Goal: Task Accomplishment & Management: Complete application form

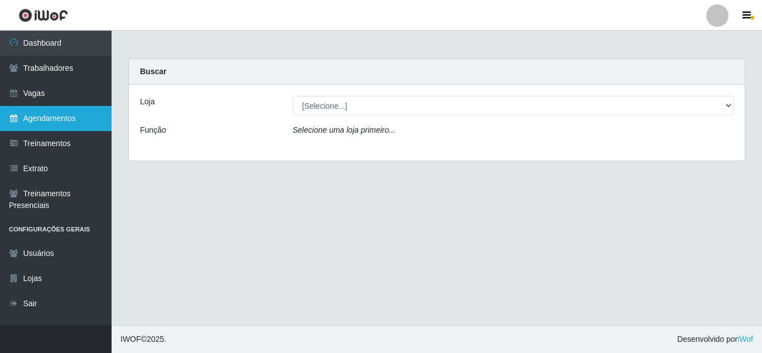
click at [27, 110] on link "Agendamentos" at bounding box center [56, 118] width 112 height 25
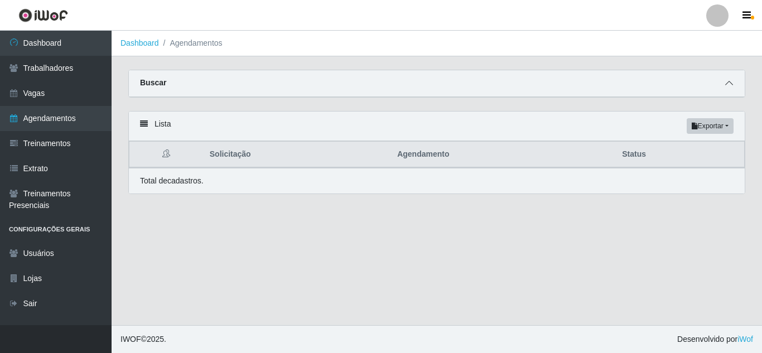
click at [730, 84] on icon at bounding box center [729, 83] width 8 height 8
click at [729, 79] on span at bounding box center [729, 83] width 13 height 13
click at [728, 87] on icon at bounding box center [729, 83] width 8 height 8
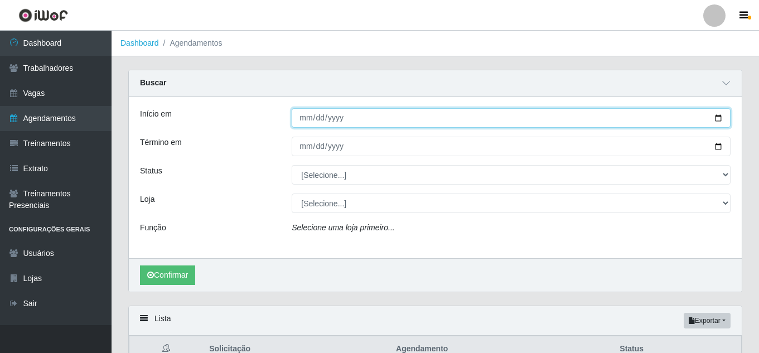
click at [718, 116] on input "Início em" at bounding box center [511, 118] width 439 height 20
type input "[DATE]"
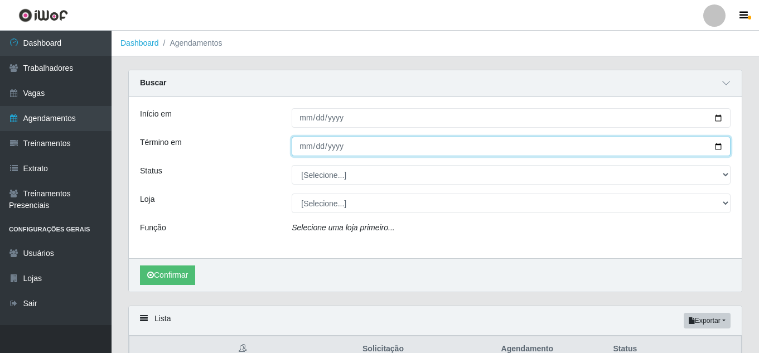
click at [718, 148] on input "Término em" at bounding box center [511, 147] width 439 height 20
type input "[DATE]"
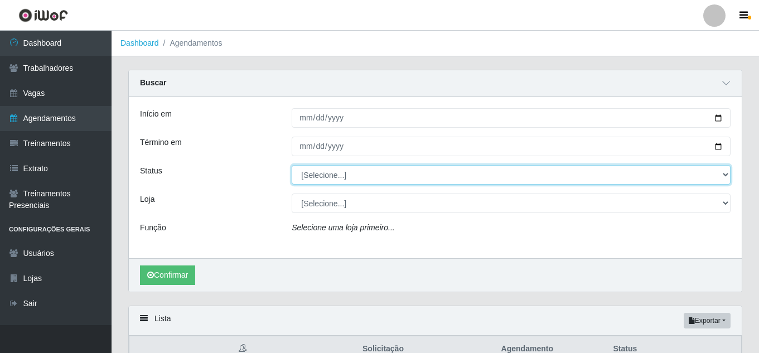
drag, startPoint x: 725, startPoint y: 175, endPoint x: 720, endPoint y: 171, distance: 6.8
click at [725, 175] on select "[Selecione...] AGENDADO AGUARDANDO LIBERAR EM ANDAMENTO EM REVISÃO FINALIZADO C…" at bounding box center [511, 175] width 439 height 20
select select "AGENDADO"
click at [292, 166] on select "[Selecione...] AGENDADO AGUARDANDO LIBERAR EM ANDAMENTO EM REVISÃO FINALIZADO C…" at bounding box center [511, 175] width 439 height 20
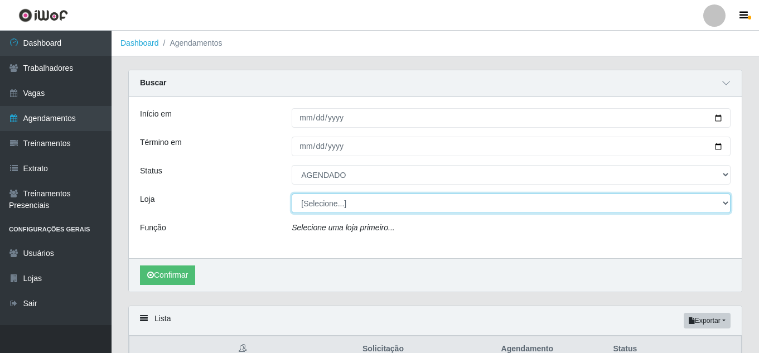
click at [361, 205] on select "[Selecione...] [PERSON_NAME]" at bounding box center [511, 204] width 439 height 20
select select "230"
click at [292, 194] on select "[Selecione...] [PERSON_NAME]" at bounding box center [511, 204] width 439 height 20
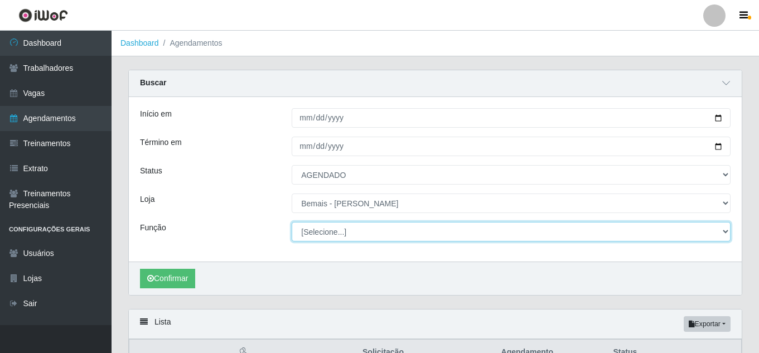
click at [326, 239] on select "[Selecione...] ASG ASG + ASG ++ Auxiliar de Depósito Auxiliar de Depósito + Aux…" at bounding box center [511, 232] width 439 height 20
select select "107"
click at [292, 223] on select "[Selecione...] ASG ASG + ASG ++ Auxiliar de Depósito Auxiliar de Depósito + Aux…" at bounding box center [511, 232] width 439 height 20
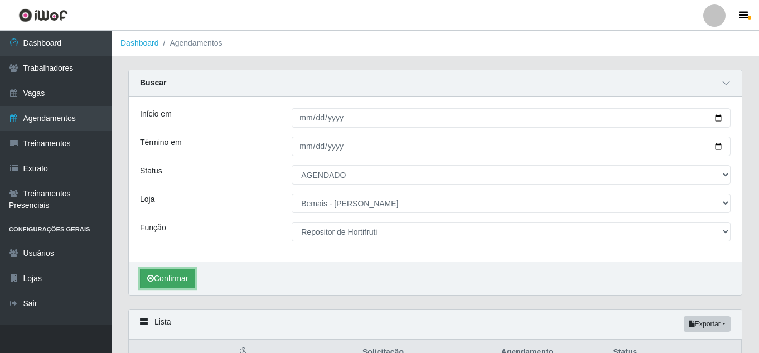
click at [174, 281] on button "Confirmar" at bounding box center [167, 279] width 55 height 20
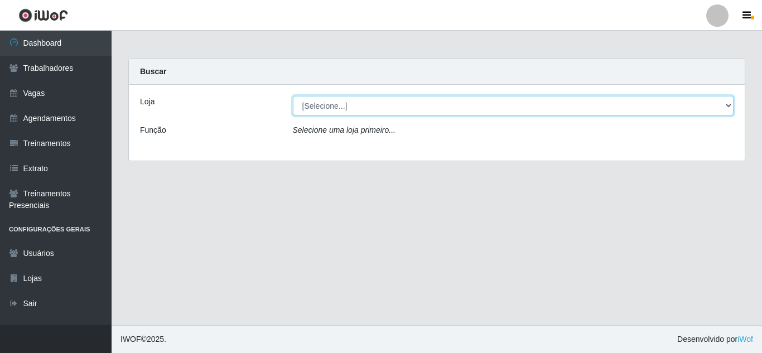
click at [370, 108] on select "[Selecione...] [PERSON_NAME]" at bounding box center [513, 106] width 441 height 20
select select "230"
click at [293, 96] on select "[Selecione...] [PERSON_NAME]" at bounding box center [513, 106] width 441 height 20
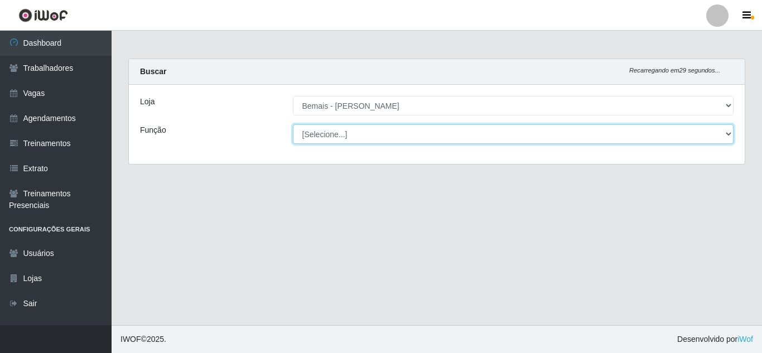
click at [345, 136] on select "[Selecione...] ASG ASG + ASG ++ Auxiliar de Depósito Auxiliar de Depósito + Aux…" at bounding box center [513, 134] width 441 height 20
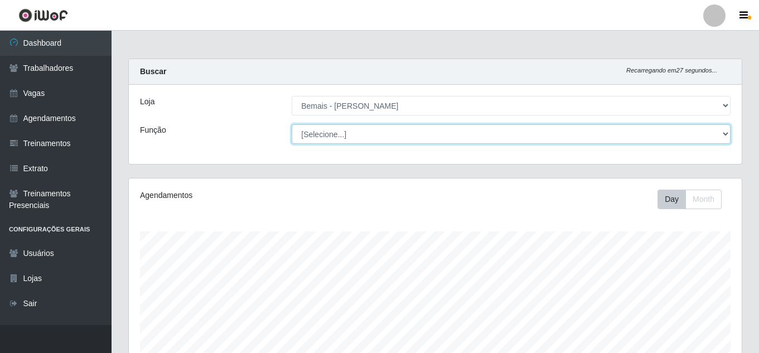
scroll to position [232, 613]
select select "107"
click at [292, 124] on select "[Selecione...] ASG ASG + ASG ++ Auxiliar de Depósito Auxiliar de Depósito + Aux…" at bounding box center [511, 134] width 439 height 20
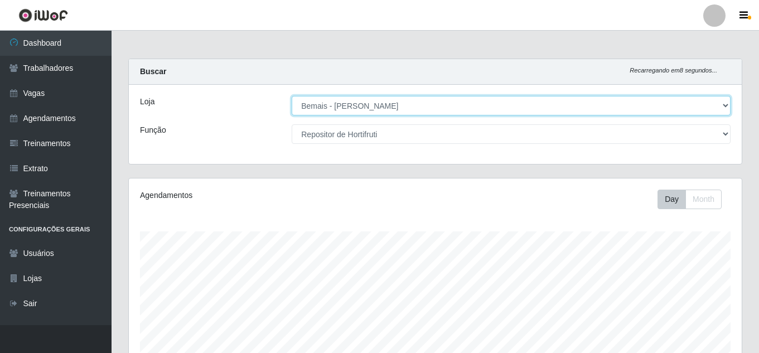
click at [726, 103] on select "[Selecione...] [PERSON_NAME]" at bounding box center [511, 106] width 439 height 20
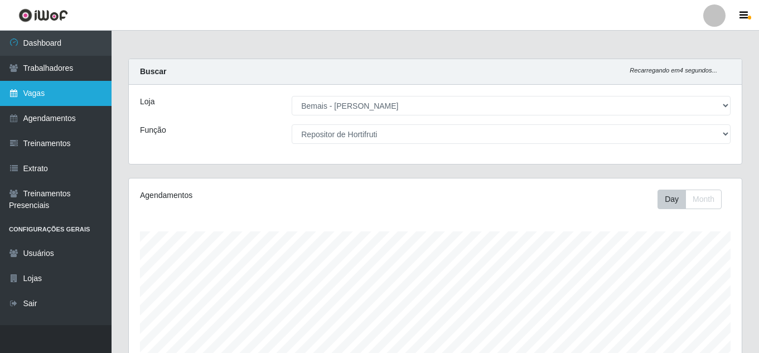
click at [59, 98] on link "Vagas" at bounding box center [56, 93] width 112 height 25
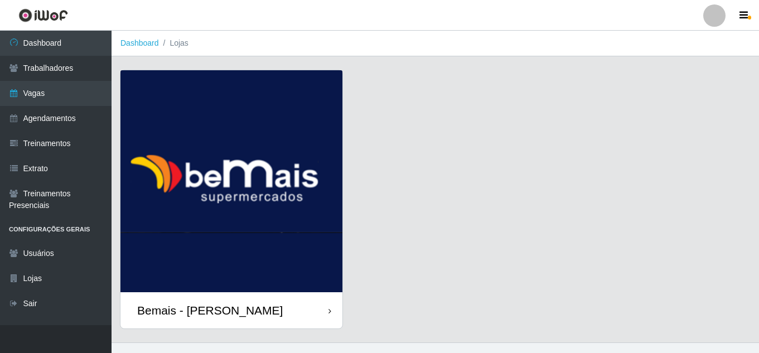
click at [230, 314] on div "Bemais - [PERSON_NAME]" at bounding box center [210, 311] width 146 height 14
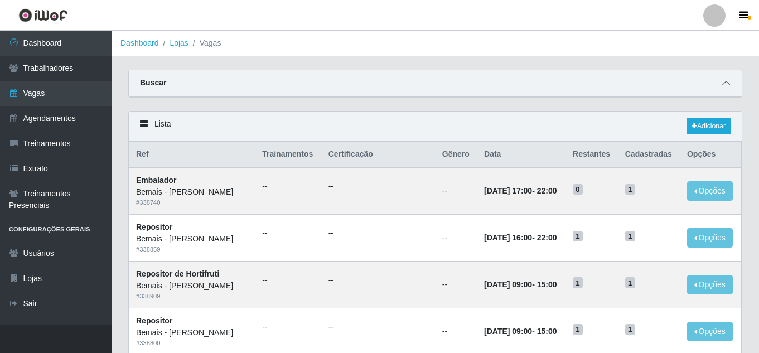
click at [727, 83] on icon at bounding box center [727, 83] width 8 height 8
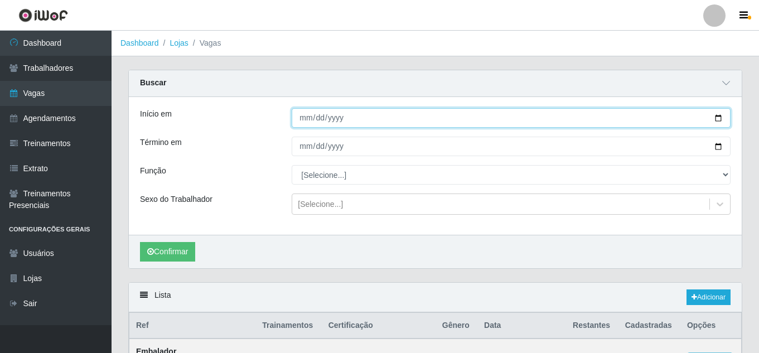
click at [715, 116] on input "Início em" at bounding box center [511, 118] width 439 height 20
type input "[DATE]"
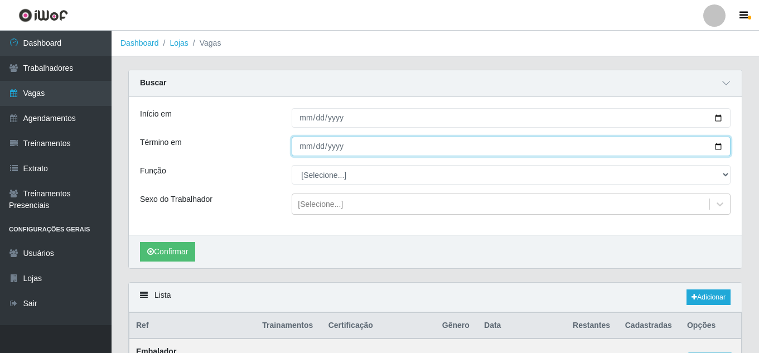
click at [715, 149] on input "Término em" at bounding box center [511, 147] width 439 height 20
type input "[DATE]"
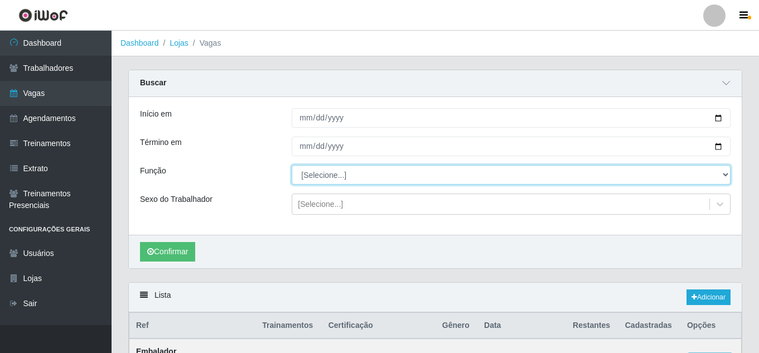
click at [311, 180] on select "[Selecione...] ASG ASG + ASG ++ Auxiliar de Depósito Auxiliar de Depósito + Aux…" at bounding box center [511, 175] width 439 height 20
click at [292, 166] on select "[Selecione...] ASG ASG + ASG ++ Auxiliar de Depósito Auxiliar de Depósito + Aux…" at bounding box center [511, 175] width 439 height 20
click at [368, 176] on select "[Selecione...] ASG ASG + ASG ++ Auxiliar de Depósito Auxiliar de Depósito + Aux…" at bounding box center [511, 175] width 439 height 20
select select "107"
click at [292, 166] on select "[Selecione...] ASG ASG + ASG ++ Auxiliar de Depósito Auxiliar de Depósito + Aux…" at bounding box center [511, 175] width 439 height 20
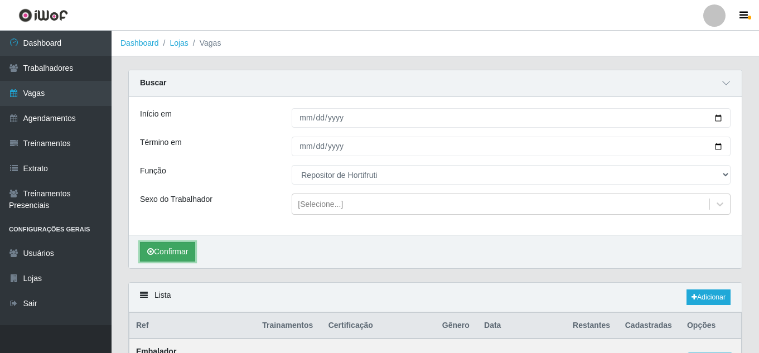
click at [157, 253] on button "Confirmar" at bounding box center [167, 252] width 55 height 20
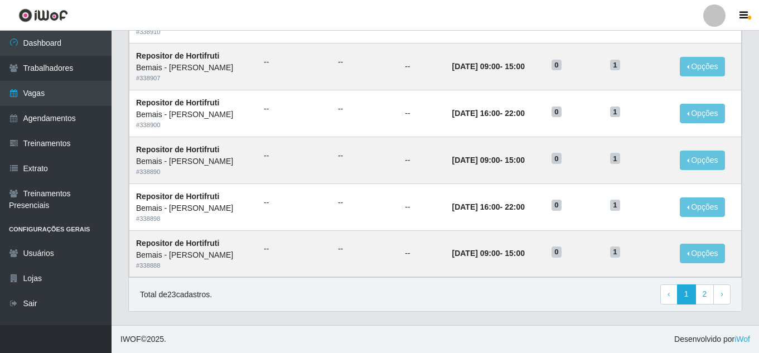
scroll to position [764, 0]
click at [703, 289] on link "2" at bounding box center [705, 295] width 19 height 20
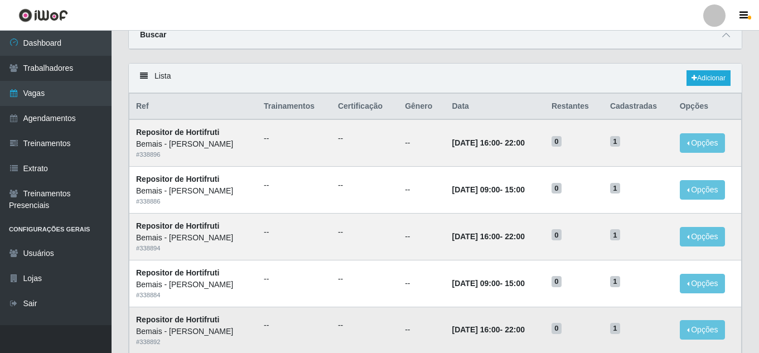
scroll to position [42, 0]
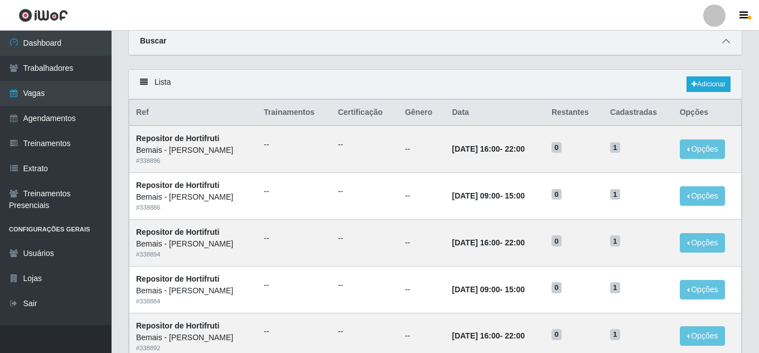
click at [724, 39] on icon at bounding box center [727, 41] width 8 height 8
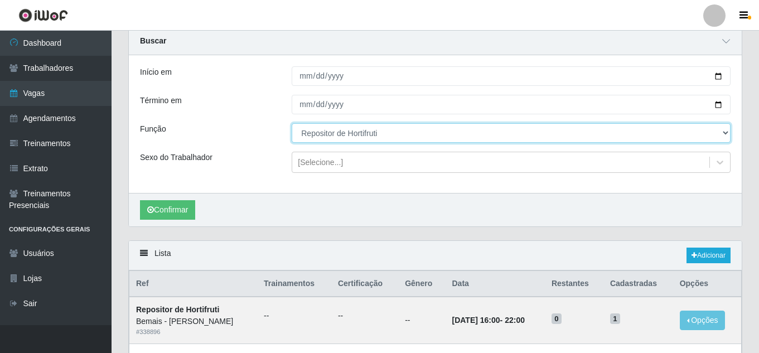
click at [343, 135] on select "[Selecione...] ASG ASG + ASG ++ Auxiliar de Depósito Auxiliar de Depósito + Aux…" at bounding box center [511, 133] width 439 height 20
select select "108"
click at [292, 124] on select "[Selecione...] ASG ASG + ASG ++ Auxiliar de Depósito Auxiliar de Depósito + Aux…" at bounding box center [511, 133] width 439 height 20
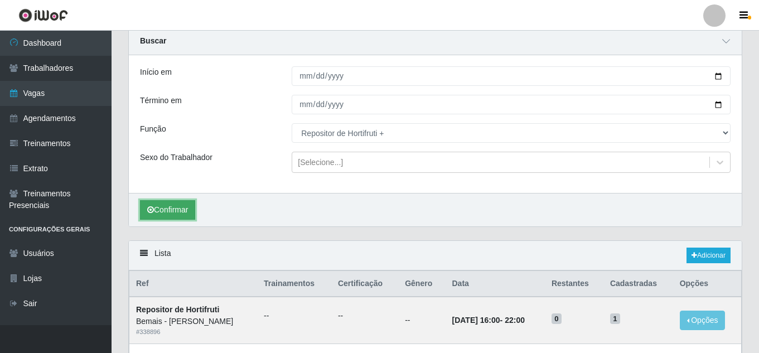
click at [180, 205] on button "Confirmar" at bounding box center [167, 210] width 55 height 20
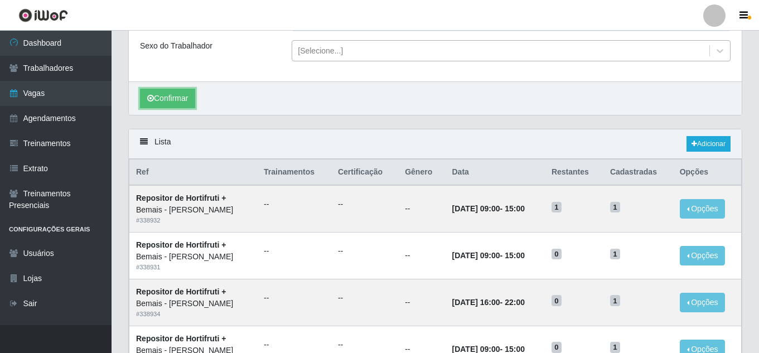
scroll to position [333, 0]
